Goal: Task Accomplishment & Management: Complete application form

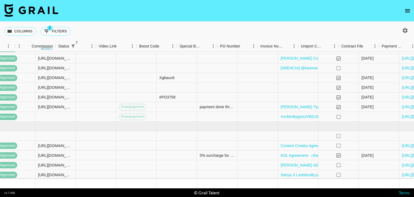
scroll to position [132, 735]
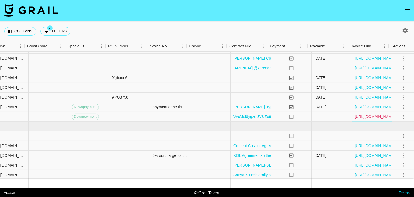
click at [359, 114] on link "[URL][DOMAIN_NAME]" at bounding box center [375, 116] width 41 height 5
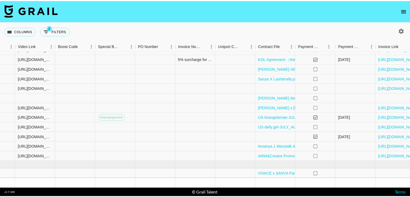
scroll to position [232, 704]
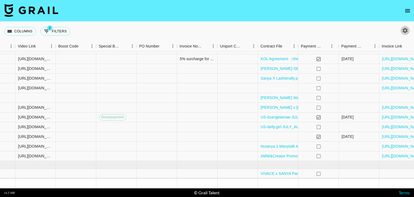
click at [403, 33] on icon "button" at bounding box center [405, 30] width 6 height 6
select select "[DATE]"
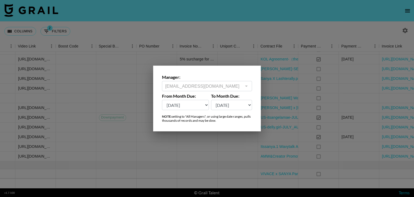
click at [243, 59] on div at bounding box center [207, 98] width 414 height 197
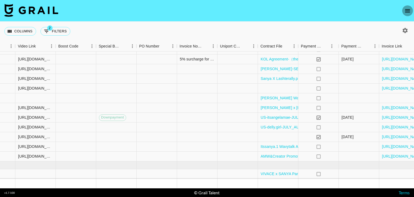
click at [407, 9] on icon "open drawer" at bounding box center [408, 11] width 6 height 6
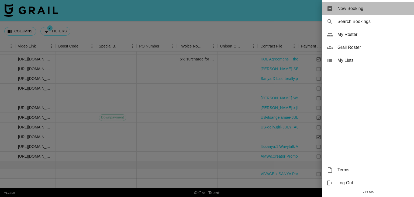
click at [356, 12] on div "New Booking" at bounding box center [369, 8] width 92 height 13
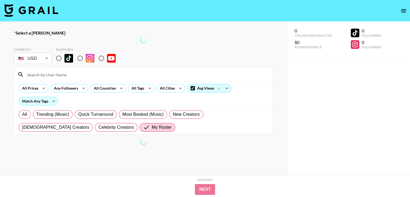
click at [45, 73] on input at bounding box center [147, 74] width 246 height 9
drag, startPoint x: 45, startPoint y: 73, endPoint x: 47, endPoint y: 38, distance: 34.6
click at [45, 73] on input at bounding box center [147, 74] width 246 height 9
click at [47, 38] on div at bounding box center [143, 40] width 259 height 6
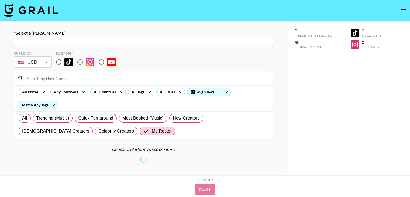
click at [140, 43] on input "text" at bounding box center [143, 42] width 253 height 6
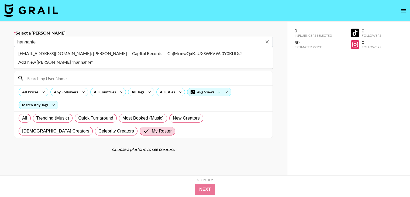
click at [112, 53] on li "[EMAIL_ADDRESS][DOMAIN_NAME]: [PERSON_NAME] -- Capitol Records -- ChjMrmwQxKaUX…" at bounding box center [143, 53] width 259 height 9
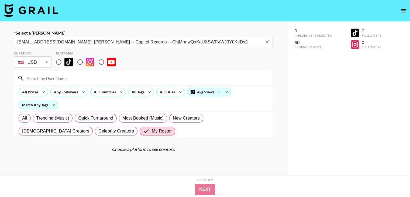
type input "[EMAIL_ADDRESS][DOMAIN_NAME]: [PERSON_NAME] -- Capitol Records -- ChjMrmwQxKaUX…"
click at [59, 62] on input "radio" at bounding box center [58, 61] width 11 height 11
radio input "true"
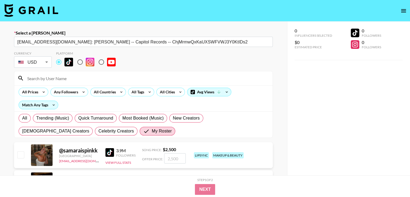
click at [60, 74] on input at bounding box center [147, 78] width 246 height 9
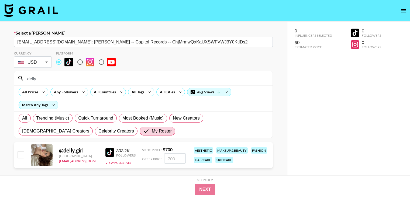
type input "delly"
click at [13, 154] on div "Select a [PERSON_NAME] [EMAIL_ADDRESS][DOMAIN_NAME]: [PERSON_NAME] -- Capitol R…" at bounding box center [143, 118] width 287 height 192
click at [17, 156] on input "checkbox" at bounding box center [20, 154] width 6 height 6
checkbox input "true"
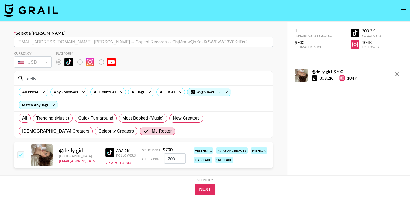
click at [173, 159] on input "700" at bounding box center [175, 158] width 22 height 10
type input "600"
click at [209, 190] on button "Next" at bounding box center [205, 189] width 21 height 11
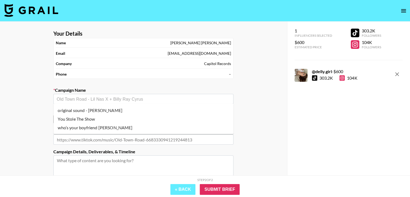
click at [80, 97] on input "text" at bounding box center [144, 99] width 174 height 6
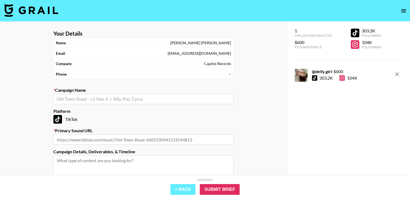
click at [100, 137] on input "text" at bounding box center [143, 139] width 180 height 10
paste input "[URL][DOMAIN_NAME][PERSON_NAME]"
type input "[URL][DOMAIN_NAME][PERSON_NAME]"
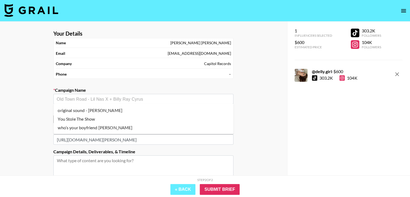
click at [105, 99] on input "text" at bounding box center [144, 99] width 174 height 6
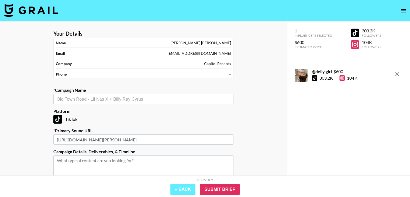
paste input "first original thought by [PERSON_NAME]"
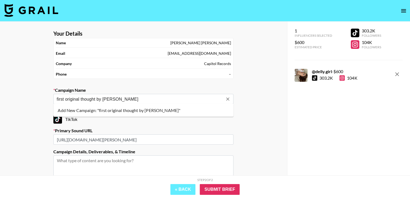
click at [109, 113] on li "Add New Campaign: "first original thought by [PERSON_NAME]"" at bounding box center [143, 110] width 180 height 9
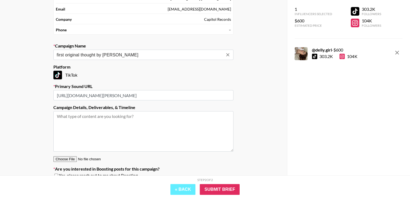
scroll to position [50, 0]
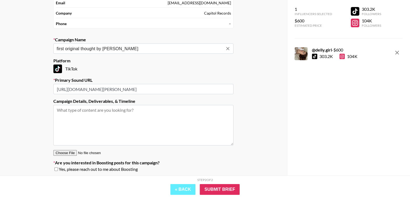
type input "first original thought by [PERSON_NAME]"
click at [106, 112] on textarea at bounding box center [143, 125] width 180 height 40
paste textarea "Creative: Lip Sync – if fitting please include text on screen or a POV."
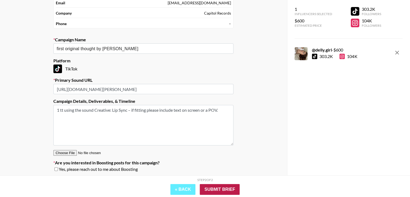
type textarea "1 tt using the sound Creative: Lip Sync – if fitting please include text on scr…"
click at [216, 192] on input "Submit Brief" at bounding box center [220, 189] width 40 height 11
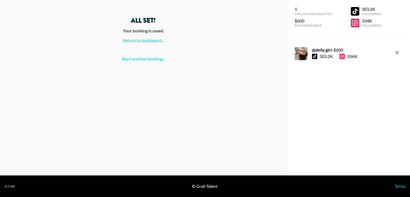
scroll to position [0, 0]
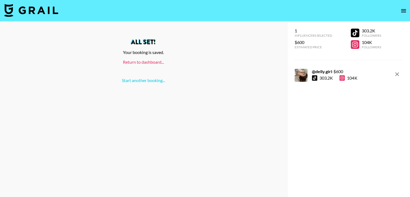
click at [151, 62] on link "Return to dashboard..." at bounding box center [143, 61] width 41 height 5
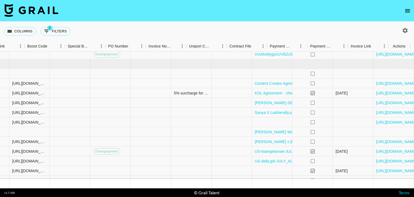
scroll to position [194, 735]
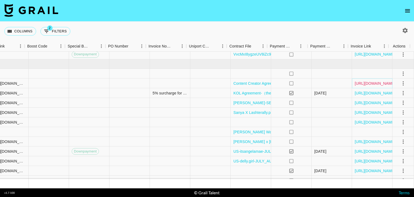
click at [360, 83] on link "[URL][DOMAIN_NAME]" at bounding box center [375, 83] width 41 height 5
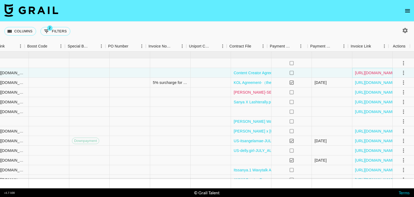
scroll to position [205, 735]
click at [356, 91] on link "[URL][DOMAIN_NAME]" at bounding box center [375, 92] width 41 height 5
